Goal: Task Accomplishment & Management: Manage account settings

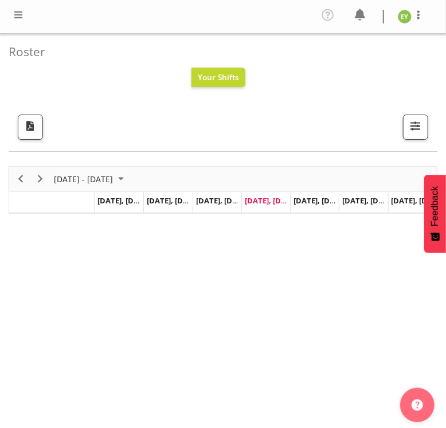
click at [13, 14] on span at bounding box center [18, 15] width 14 height 14
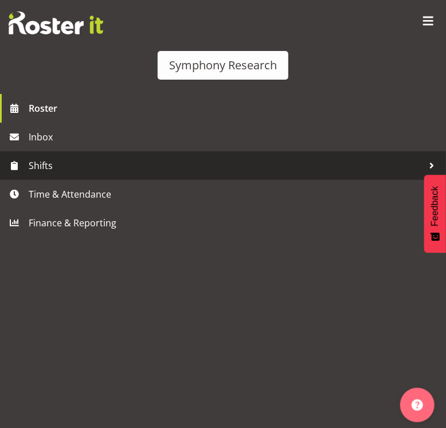
click at [52, 170] on span "Shifts" at bounding box center [226, 165] width 395 height 17
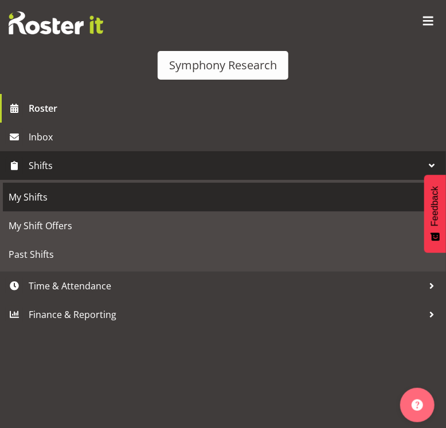
click at [47, 202] on span "My Shifts" at bounding box center [223, 197] width 429 height 17
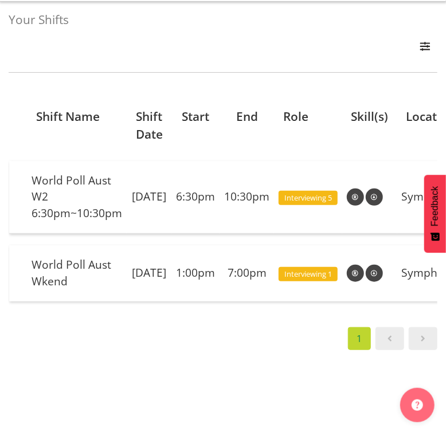
scroll to position [34, 0]
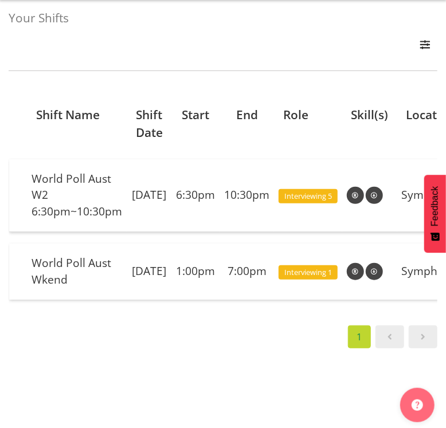
click at [85, 83] on div "Shift Name Shift Date Start End Role Skill(s) Location World Poll Aust W2 6:30p…" at bounding box center [223, 306] width 429 height 459
click at [158, 49] on div "All Locations Do Not Use MM Symphony Day Week Month All Apply" at bounding box center [223, 46] width 429 height 25
